Goal: Information Seeking & Learning: Learn about a topic

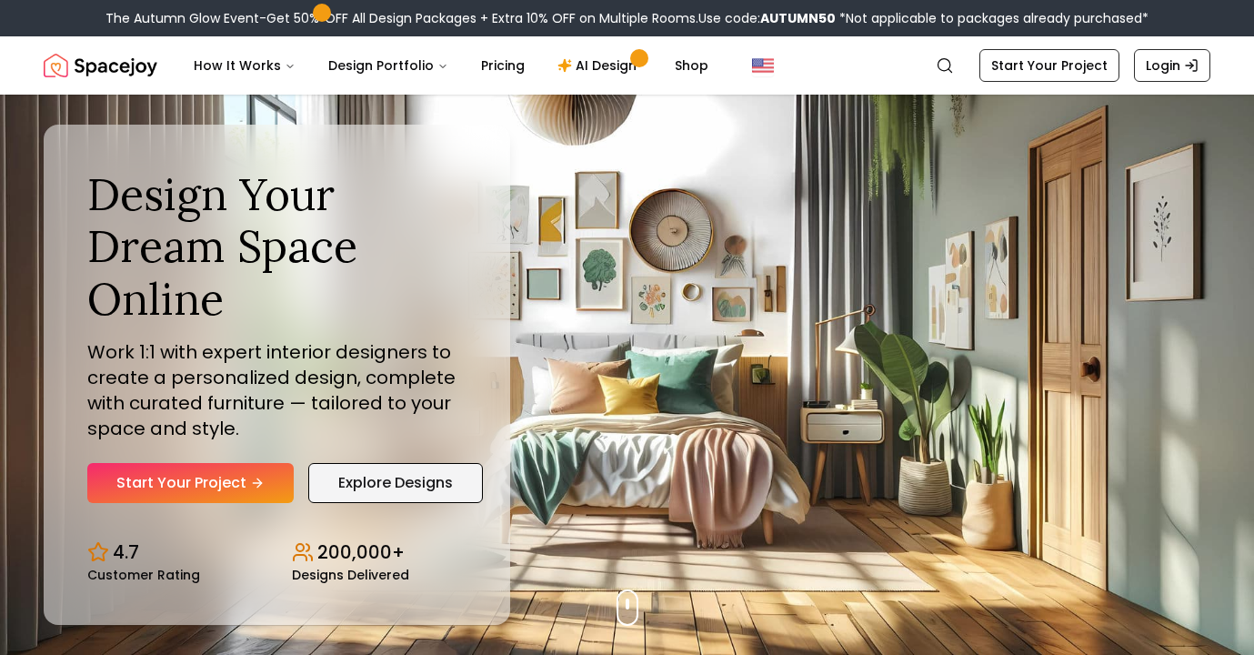
click at [428, 488] on link "Explore Designs" at bounding box center [395, 483] width 175 height 40
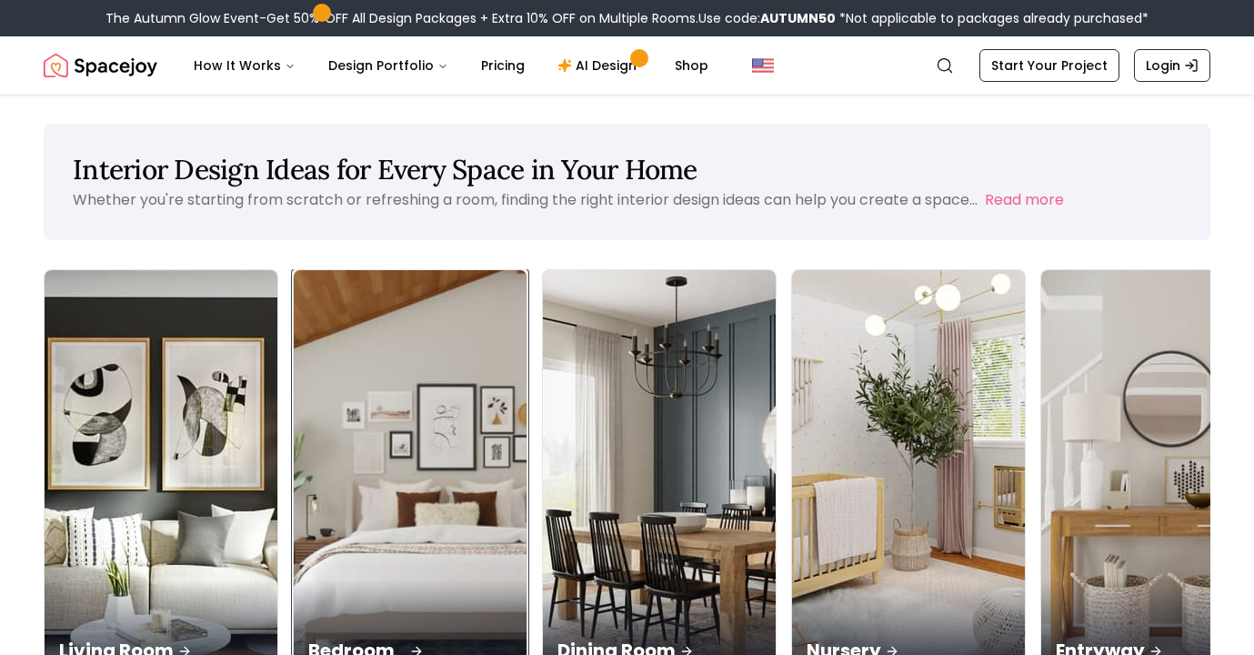
click at [315, 579] on div "Bedroom" at bounding box center [410, 630] width 233 height 102
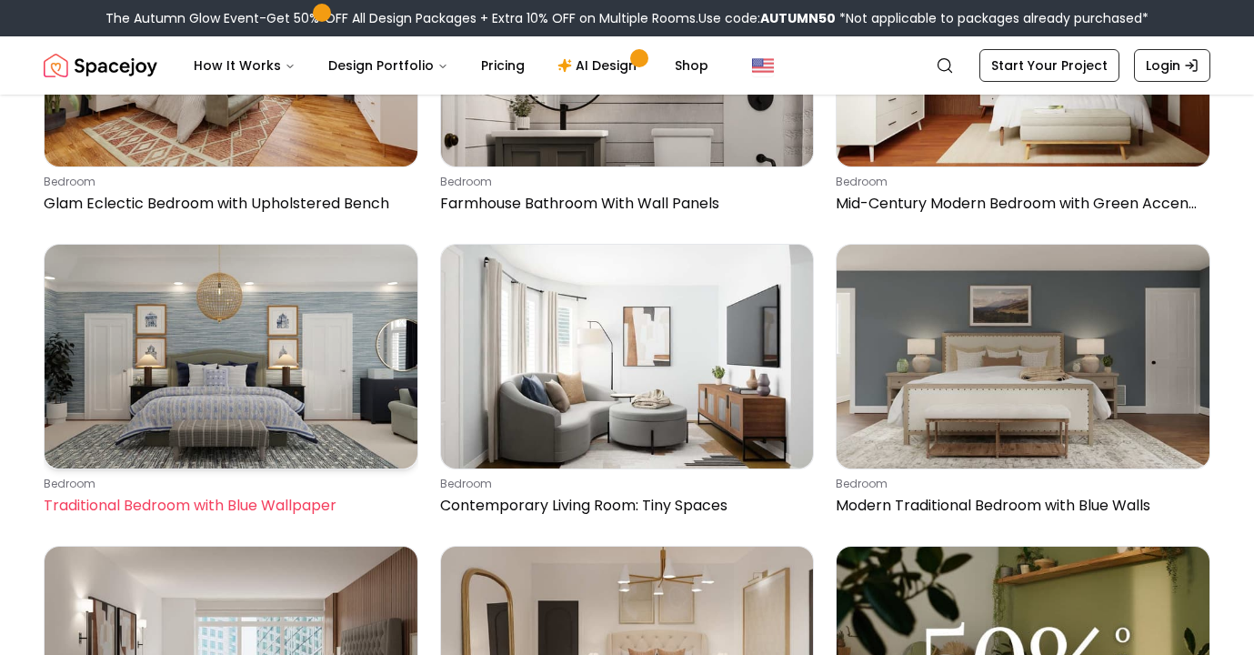
scroll to position [14196, 0]
